Goal: Task Accomplishment & Management: Use online tool/utility

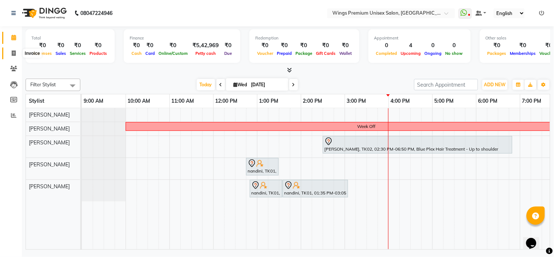
click at [15, 51] on icon at bounding box center [14, 52] width 4 height 5
select select "674"
select select "service"
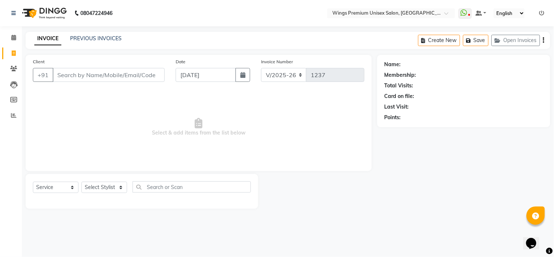
click at [78, 81] on input "Client" at bounding box center [109, 75] width 112 height 14
click at [79, 76] on input "Client" at bounding box center [109, 75] width 112 height 14
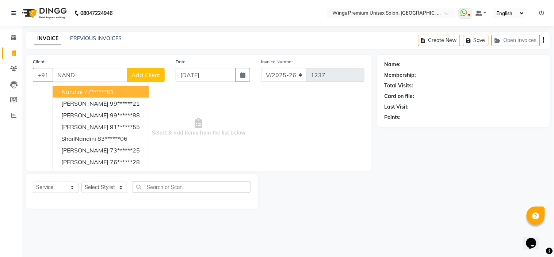
click at [85, 88] on ngb-highlight "77******61" at bounding box center [99, 91] width 30 height 7
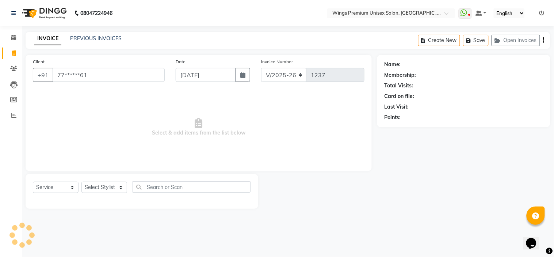
type input "77******61"
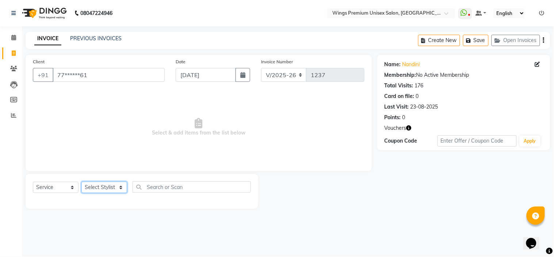
click at [99, 181] on select "Select Stylist [PERSON_NAME] [PERSON_NAME] Front Desk [PERSON_NAME] Shruti Pand…" at bounding box center [104, 186] width 46 height 11
select select "82124"
click at [81, 182] on select "Select Stylist [PERSON_NAME] [PERSON_NAME] Front Desk [PERSON_NAME] Shruti Pand…" at bounding box center [104, 186] width 46 height 11
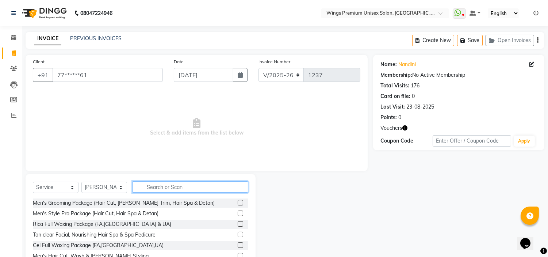
click at [154, 187] on input "text" at bounding box center [191, 186] width 116 height 11
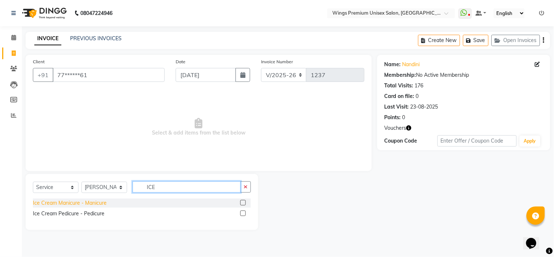
type input "ICE"
click at [97, 202] on div "Ice Cream Manicure - Manicure" at bounding box center [70, 203] width 74 height 8
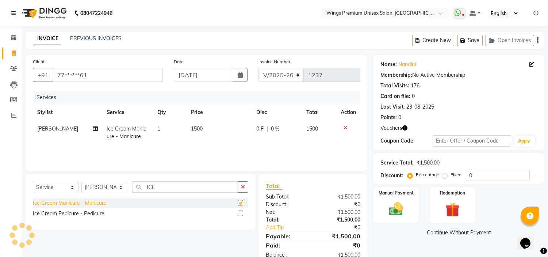
checkbox input "false"
click at [240, 187] on button "button" at bounding box center [243, 186] width 11 height 11
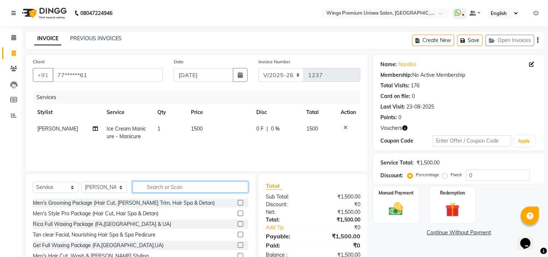
click at [213, 192] on input "text" at bounding box center [191, 186] width 116 height 11
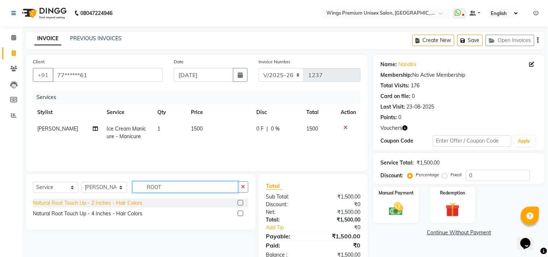
type input "ROOT"
click at [139, 202] on div "Natural Root Touch Up - 2 Inches - Hair Colors" at bounding box center [88, 203] width 110 height 8
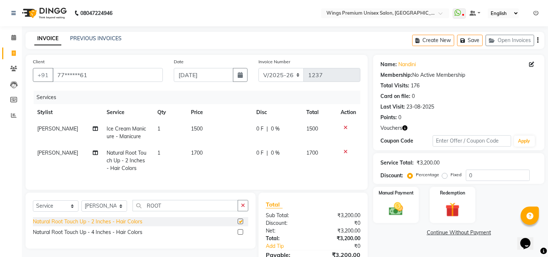
checkbox input "false"
click at [253, 150] on td "0 F | 0 %" at bounding box center [277, 161] width 50 height 32
select select "82124"
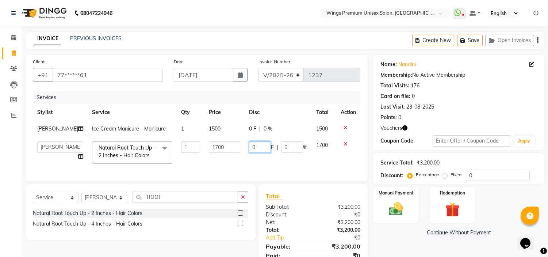
click at [249, 153] on input "0" at bounding box center [260, 146] width 22 height 11
type input "200"
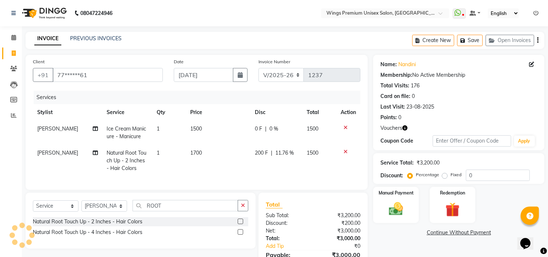
click at [279, 164] on td "200 F | 11.76 %" at bounding box center [276, 161] width 52 height 32
select select "82124"
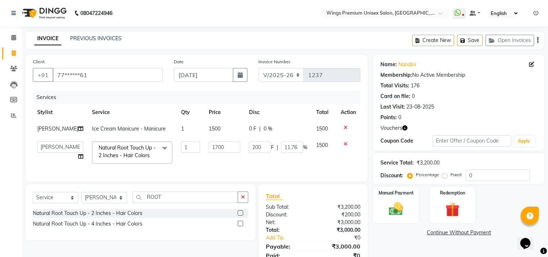
click at [210, 129] on span "1500" at bounding box center [215, 128] width 12 height 7
select select "82124"
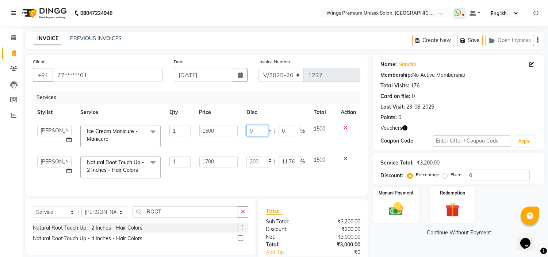
click at [253, 130] on input "0" at bounding box center [257, 130] width 22 height 11
type input "0"
type input "200"
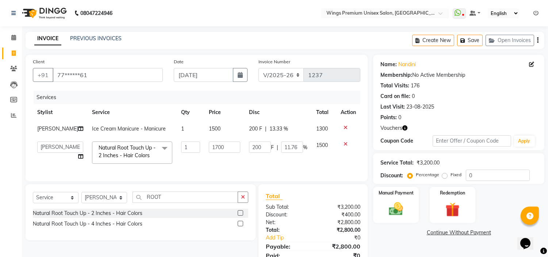
click at [268, 168] on td "200 F | 11.76 %" at bounding box center [278, 152] width 67 height 31
click at [396, 206] on img at bounding box center [396, 208] width 24 height 17
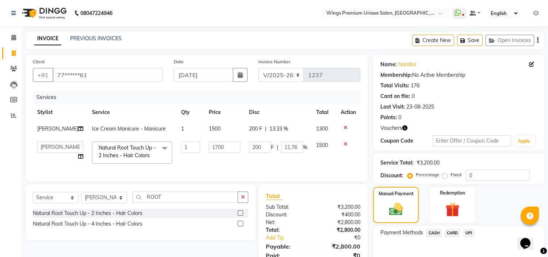
click at [434, 232] on span "CASH" at bounding box center [434, 233] width 16 height 8
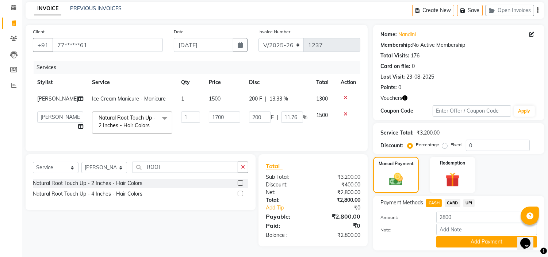
scroll to position [49, 0]
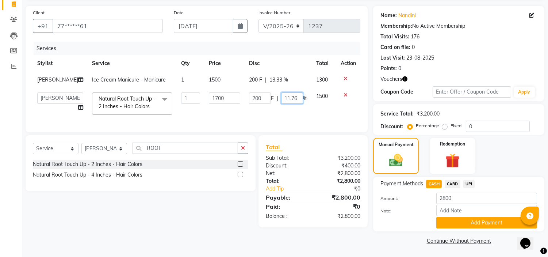
click at [296, 104] on input "11.76" at bounding box center [292, 97] width 22 height 11
type input "1"
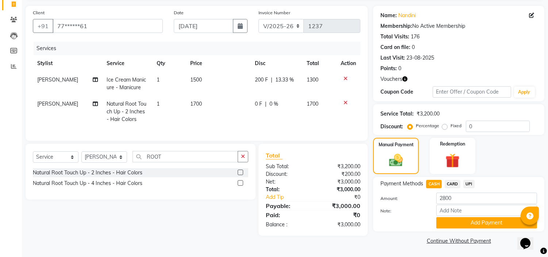
click at [280, 79] on span "13.33 %" at bounding box center [284, 80] width 19 height 8
select select "82124"
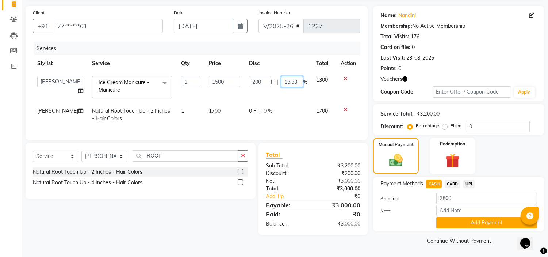
click at [295, 81] on input "13.33" at bounding box center [292, 81] width 22 height 11
type input "1"
click at [319, 120] on td "1700" at bounding box center [324, 115] width 24 height 24
select select "82124"
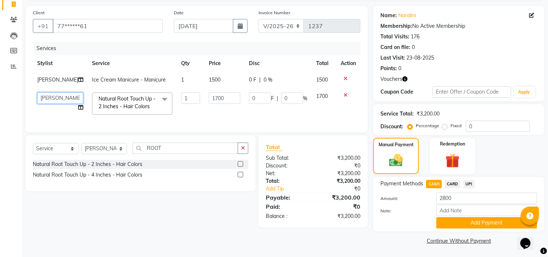
click at [66, 104] on select "[PERSON_NAME] [PERSON_NAME] Front Desk [PERSON_NAME] Shruti Panda [PERSON_NAME]…" at bounding box center [60, 97] width 46 height 11
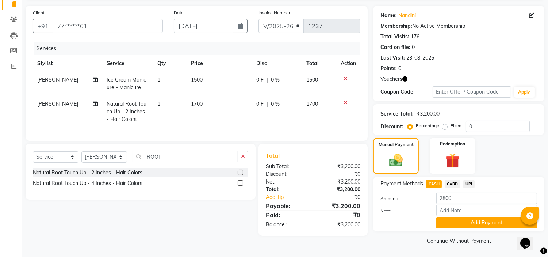
click at [84, 183] on div "Natural Root Touch Up - 2 Inches - Hair Colors Natural Root Touch Up - 4 Inches…" at bounding box center [140, 178] width 215 height 21
click at [257, 79] on span "0 F" at bounding box center [259, 80] width 7 height 8
select select "82124"
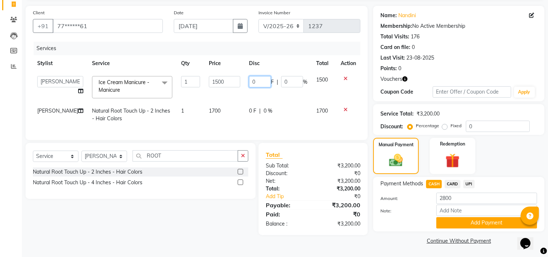
click at [254, 82] on input "0" at bounding box center [260, 81] width 22 height 11
type input "200"
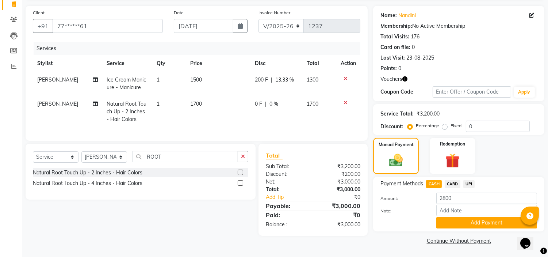
click at [242, 119] on tr "Shruti Panda Natural Root Touch Up - 2 Inches - Hair Colors 1 1700 0 F | 0 % 17…" at bounding box center [196, 112] width 327 height 32
click at [257, 101] on span "0 F" at bounding box center [258, 104] width 7 height 8
select select "82124"
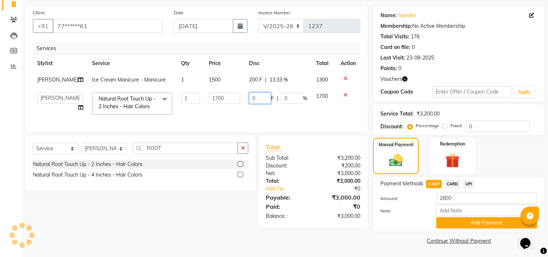
click at [256, 104] on input "0" at bounding box center [260, 97] width 22 height 11
type input "200"
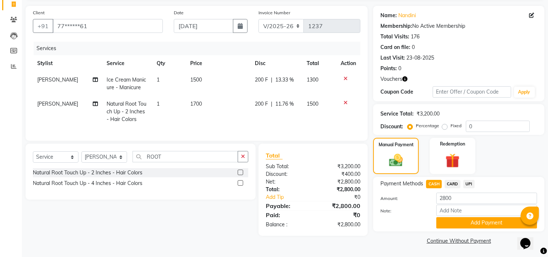
click at [264, 129] on div "Services Stylist Service Qty Price Disc Total Action Shruti Panda Ice Cream Man…" at bounding box center [196, 88] width 327 height 92
